Goal: Transaction & Acquisition: Purchase product/service

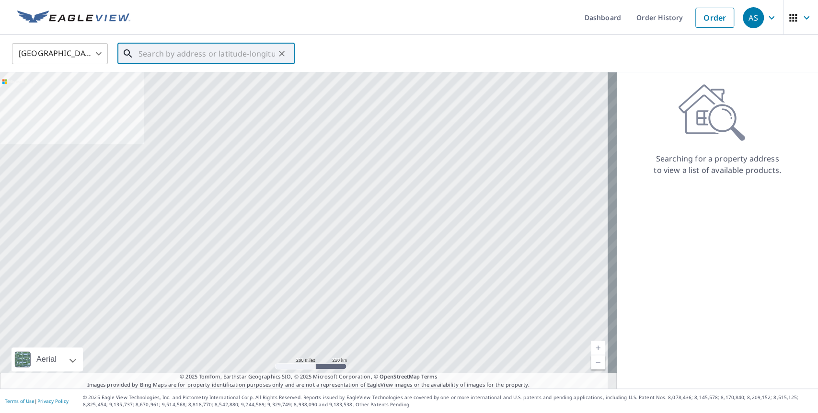
click at [178, 56] on input "text" at bounding box center [206, 53] width 137 height 27
paste input "[STREET_ADDRESS]"
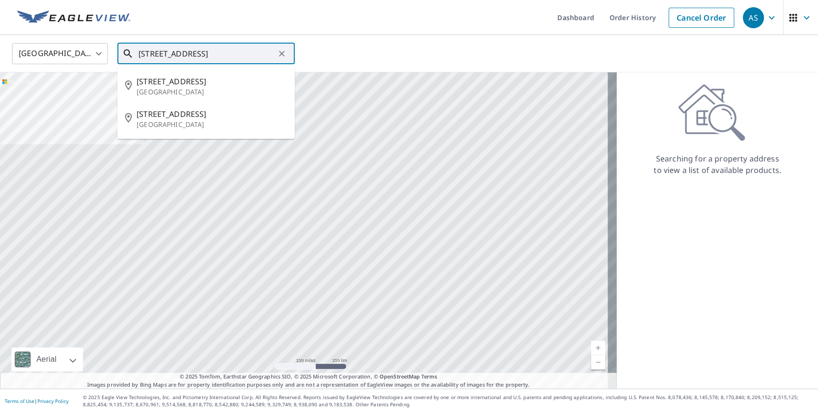
type input "[STREET_ADDRESS]"
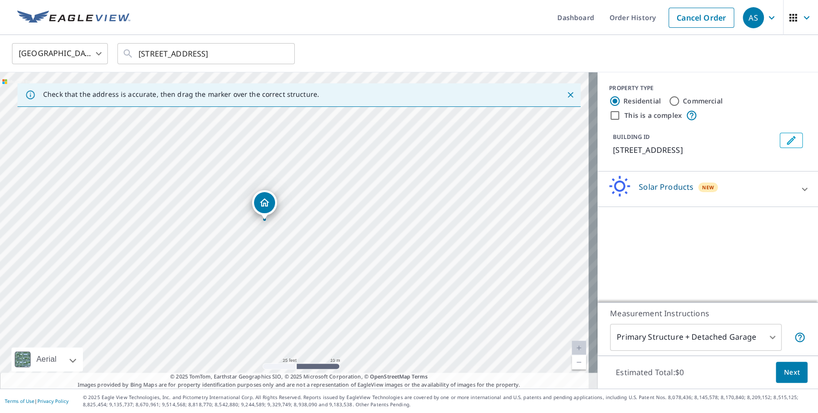
drag, startPoint x: 278, startPoint y: 227, endPoint x: 264, endPoint y: 205, distance: 26.0
click at [701, 193] on div "Solar Products New" at bounding box center [699, 188] width 188 height 27
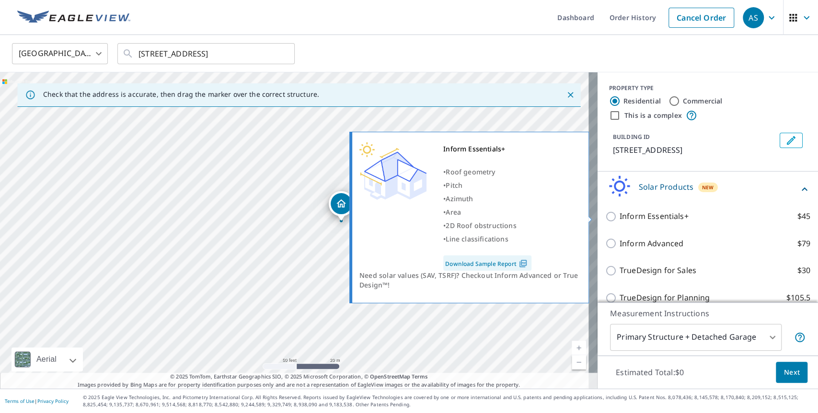
click at [607, 219] on input "Inform Essentials+ $45" at bounding box center [612, 216] width 14 height 11
checkbox input "true"
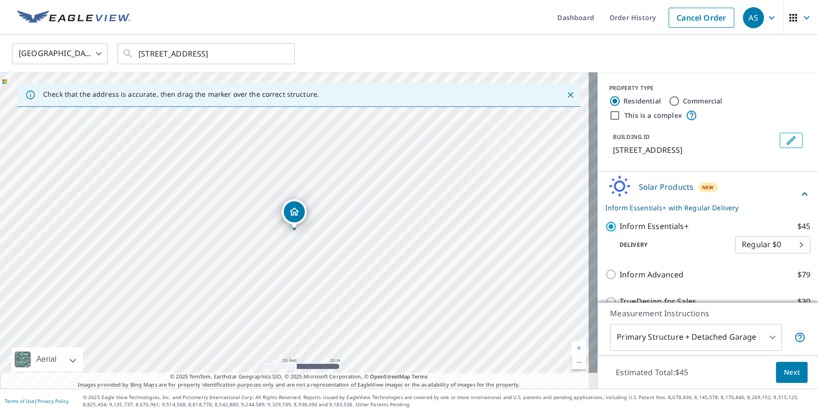
click at [790, 376] on span "Next" at bounding box center [791, 372] width 16 height 12
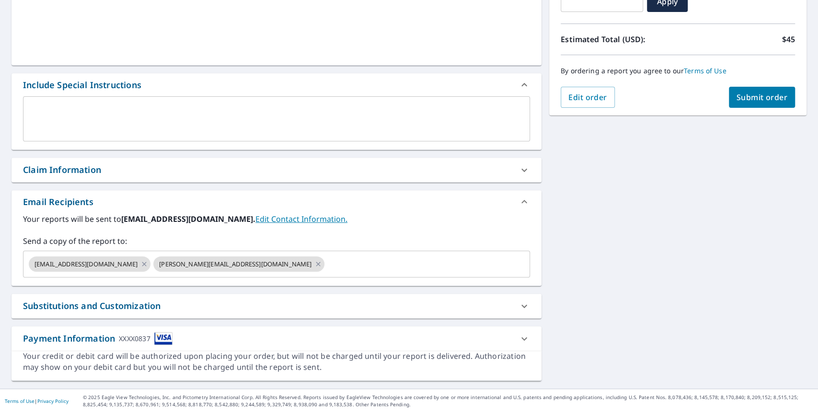
scroll to position [189, 0]
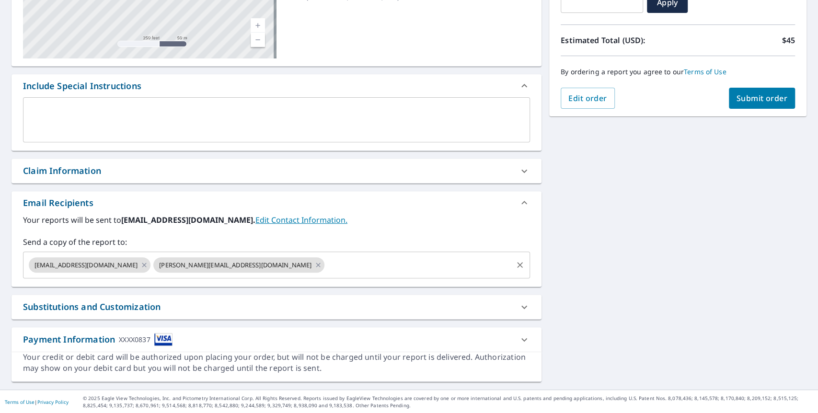
click at [326, 271] on input "text" at bounding box center [418, 265] width 185 height 18
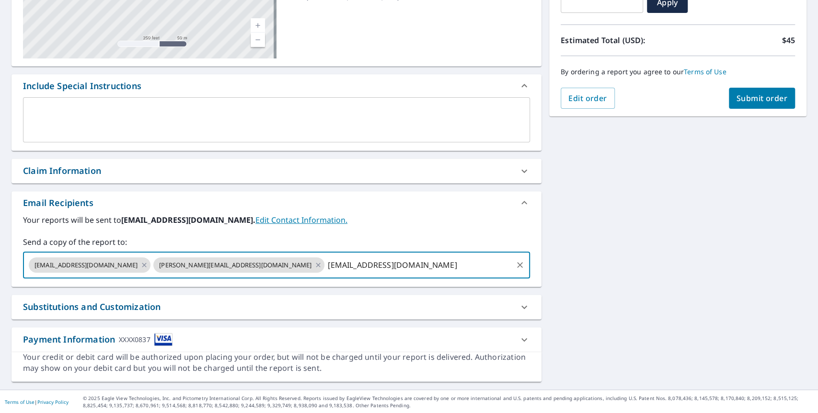
type input "[EMAIL_ADDRESS][DOMAIN_NAME]"
type input "@[EMAIL_ADDRESS][DOMAIN_NAME]"
click at [653, 250] on div "[STREET_ADDRESS] Aerial Road A standard road map Aerial A detailed look from ab…" at bounding box center [409, 144] width 818 height 490
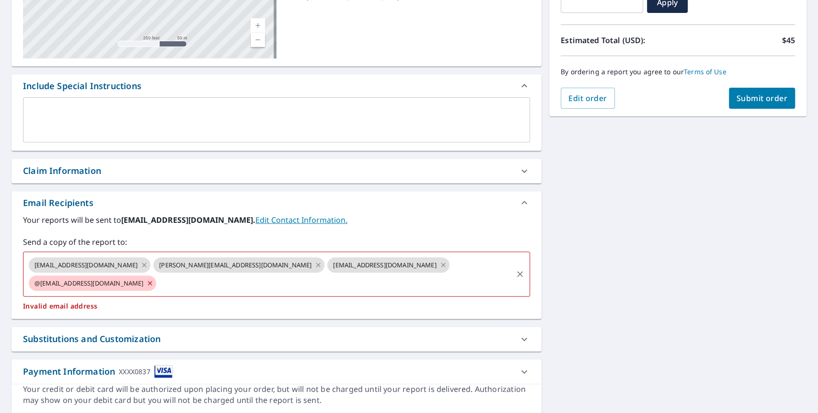
click at [154, 278] on icon at bounding box center [150, 283] width 8 height 11
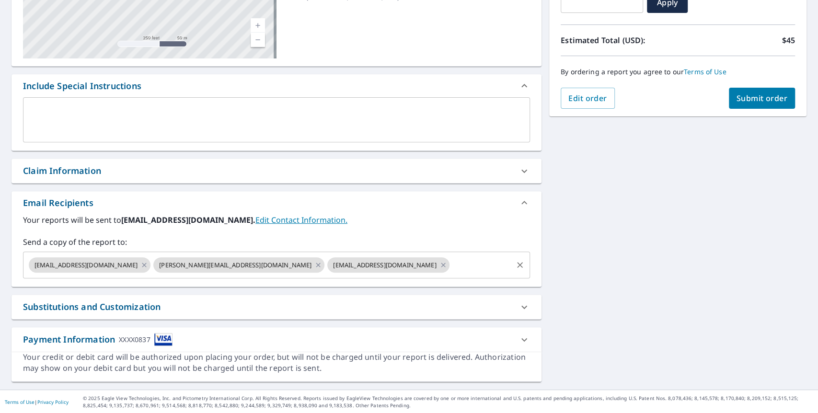
click at [451, 266] on input "text" at bounding box center [481, 265] width 60 height 18
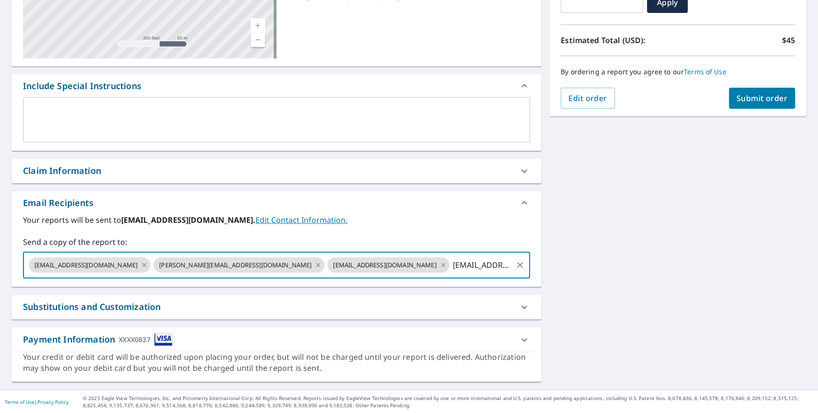
type input "[EMAIL_ADDRESS][DOMAIN_NAME]"
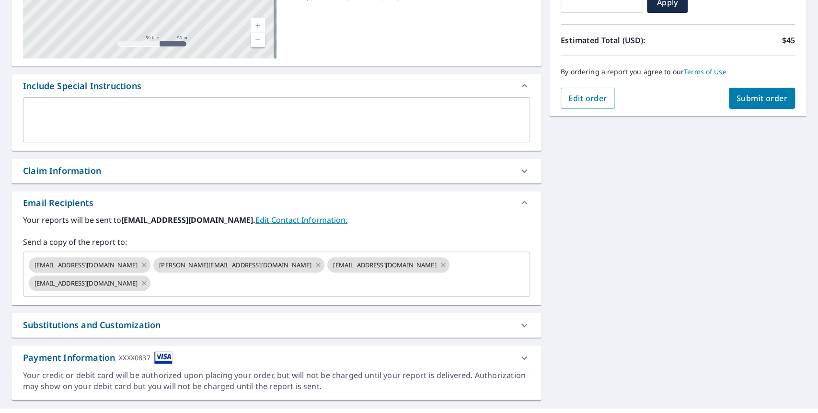
click at [679, 256] on div "[STREET_ADDRESS] Aerial Road A standard road map Aerial A detailed look from ab…" at bounding box center [409, 153] width 818 height 508
click at [769, 99] on span "Submit order" at bounding box center [761, 98] width 51 height 11
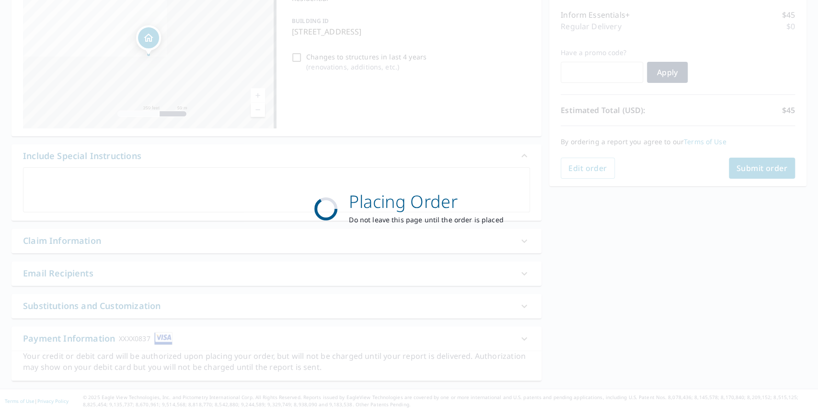
scroll to position [119, 0]
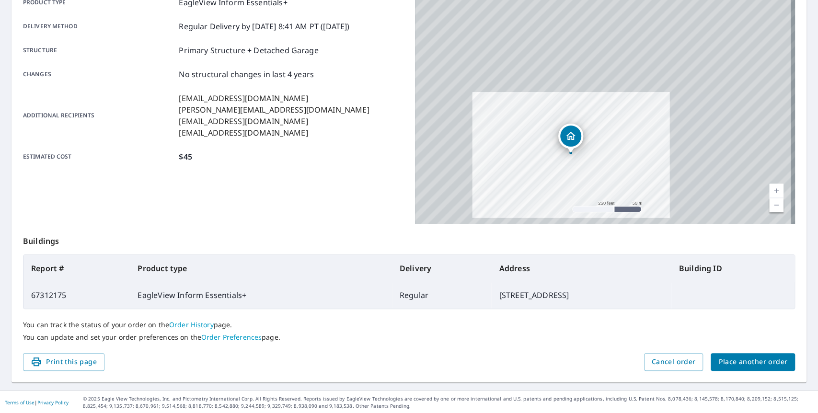
scroll to position [150, 0]
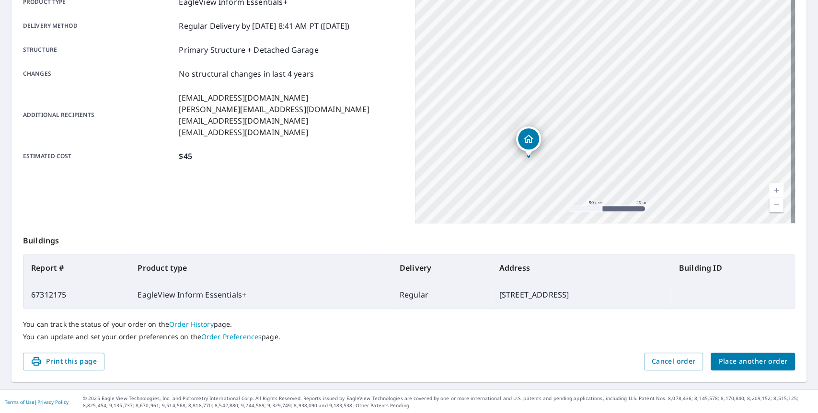
click at [747, 359] on span "Place another order" at bounding box center [752, 361] width 69 height 12
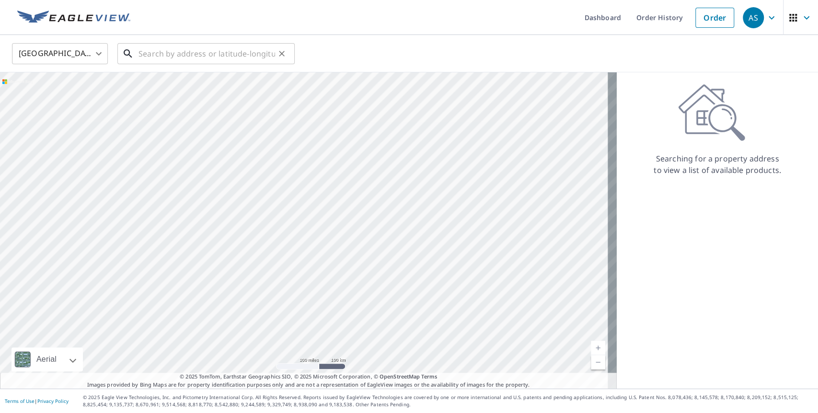
click at [238, 52] on input "text" at bounding box center [206, 53] width 137 height 27
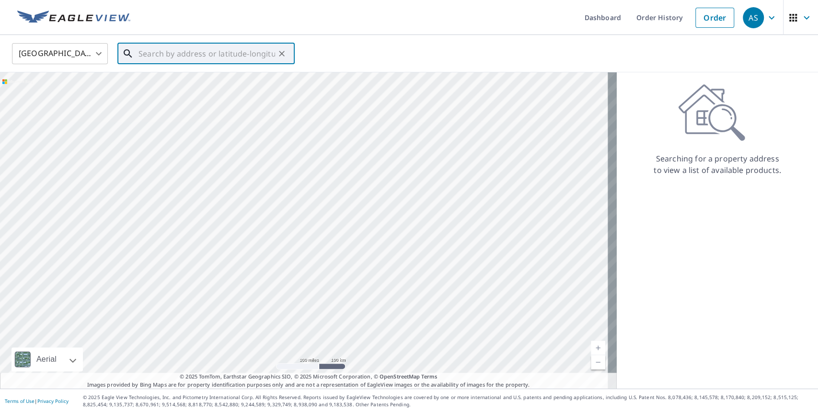
paste input "1877 Aerotrain Ct N, [GEOGRAPHIC_DATA], [GEOGRAPHIC_DATA]"
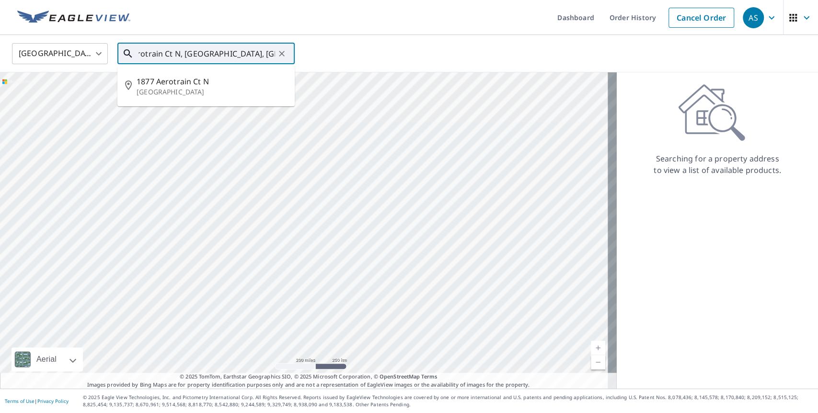
type input "1877 Aerotrain Ct N, [GEOGRAPHIC_DATA], [GEOGRAPHIC_DATA]"
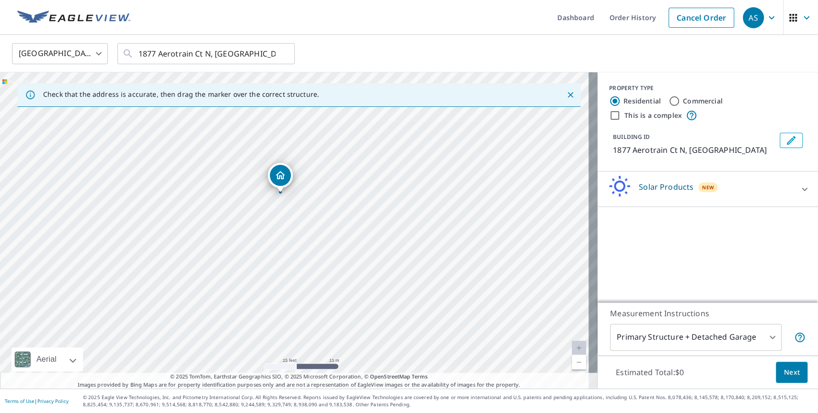
click at [759, 186] on div "Solar Products New" at bounding box center [699, 188] width 188 height 27
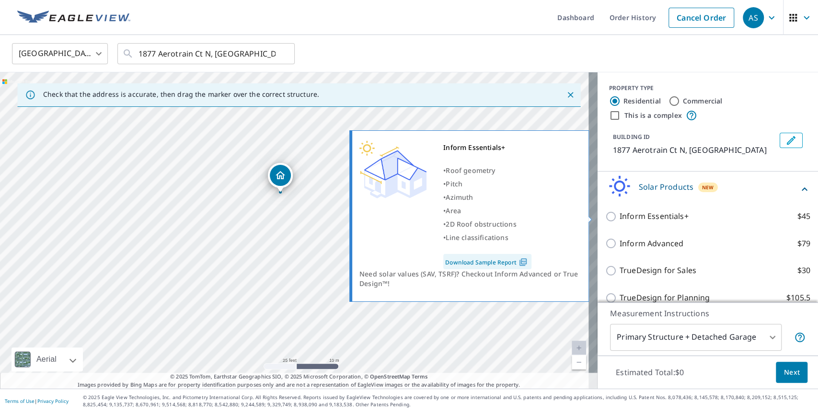
click at [605, 218] on input "Inform Essentials+ $45" at bounding box center [612, 216] width 14 height 11
checkbox input "true"
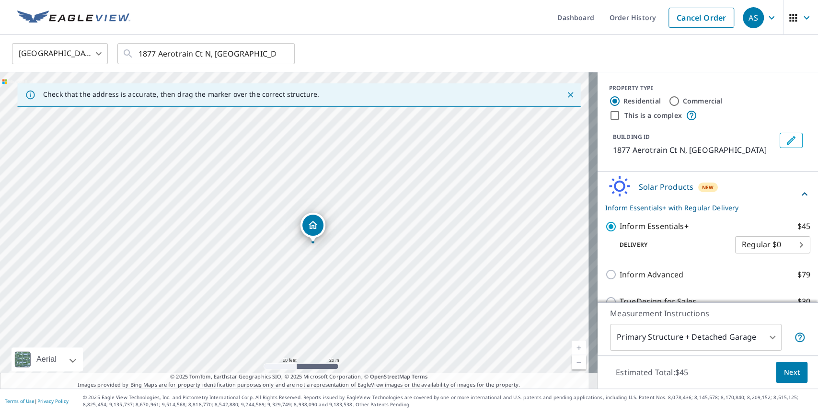
click at [786, 374] on span "Next" at bounding box center [791, 372] width 16 height 12
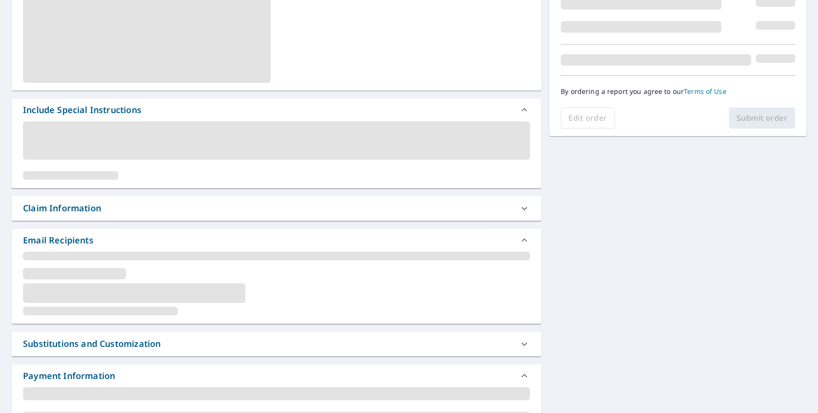
scroll to position [189, 0]
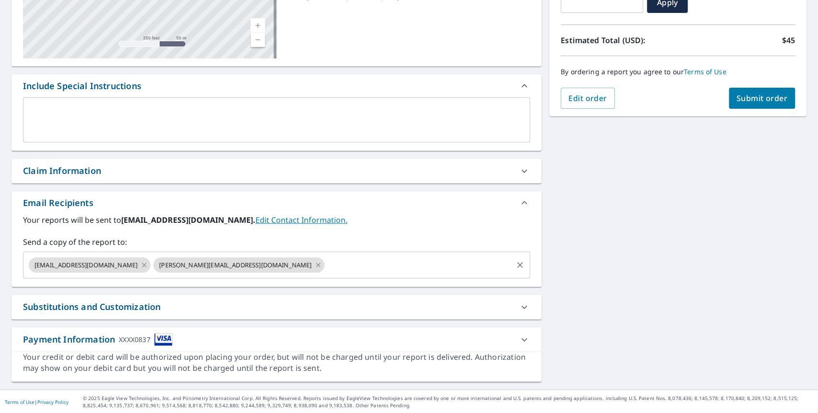
click at [326, 268] on input "text" at bounding box center [418, 265] width 185 height 18
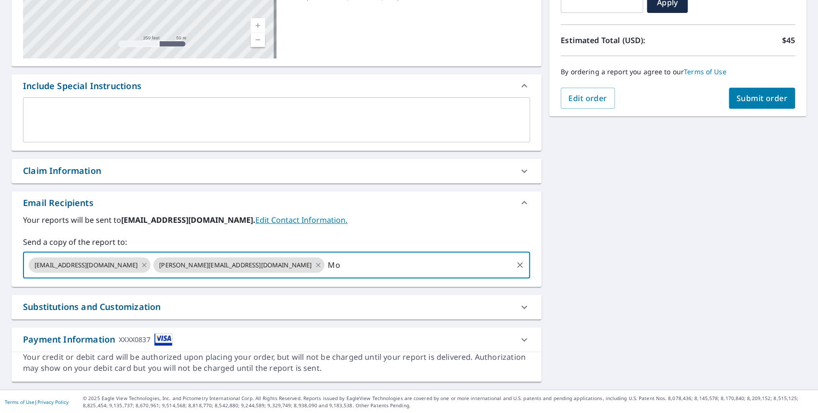
type input "M"
type input "[EMAIL_ADDRESS][DOMAIN_NAME]"
click at [717, 241] on div "1877 [STREET_ADDRESS] Aerial Road A standard road map Aerial A detailed look fr…" at bounding box center [409, 144] width 818 height 490
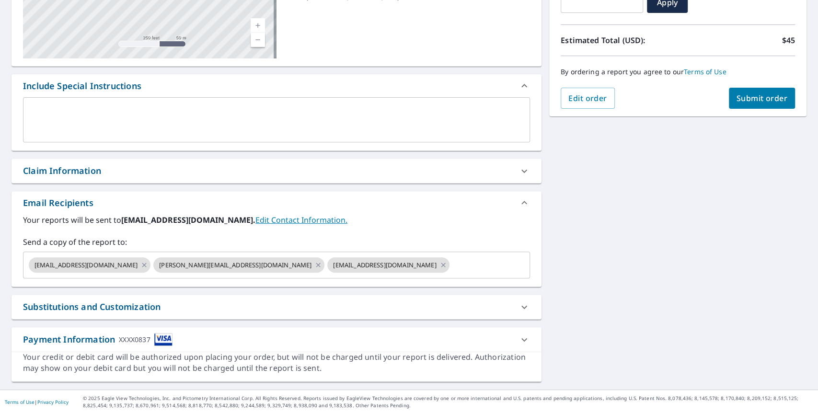
click at [751, 93] on span "Submit order" at bounding box center [761, 98] width 51 height 11
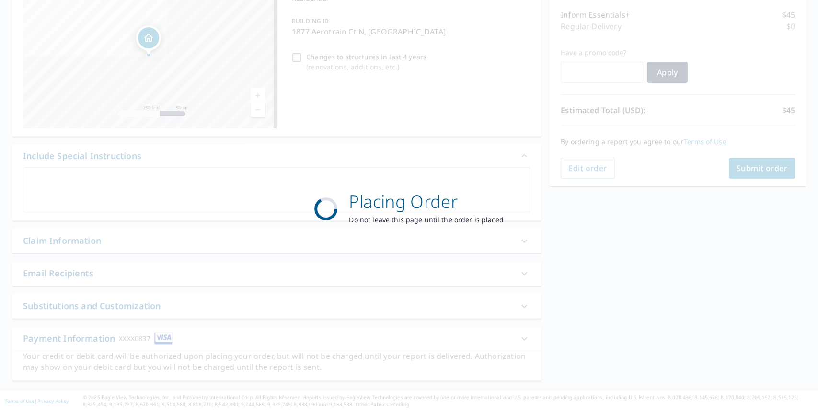
scroll to position [119, 0]
